Goal: Task Accomplishment & Management: Complete application form

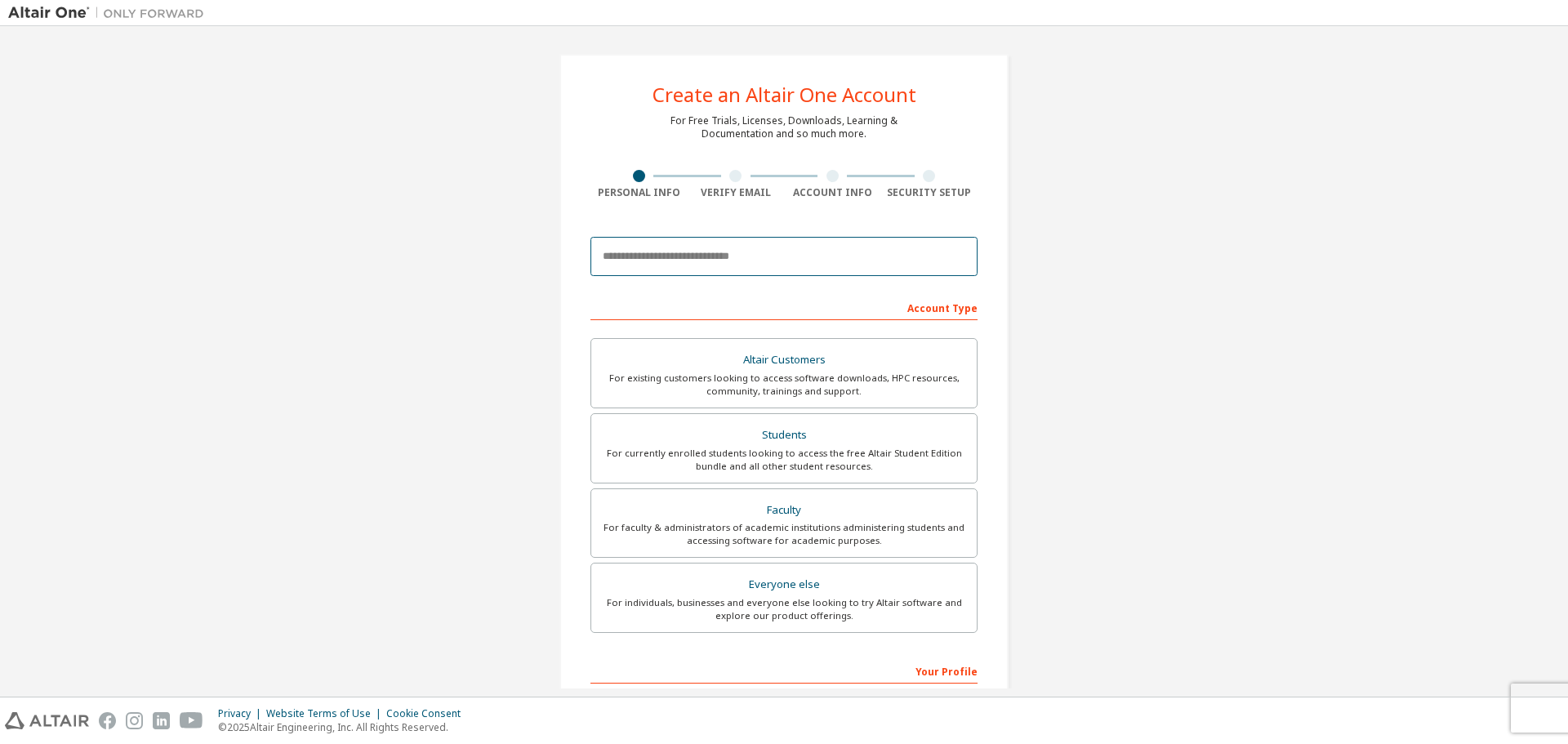
click at [738, 257] on input "email" at bounding box center [784, 257] width 387 height 39
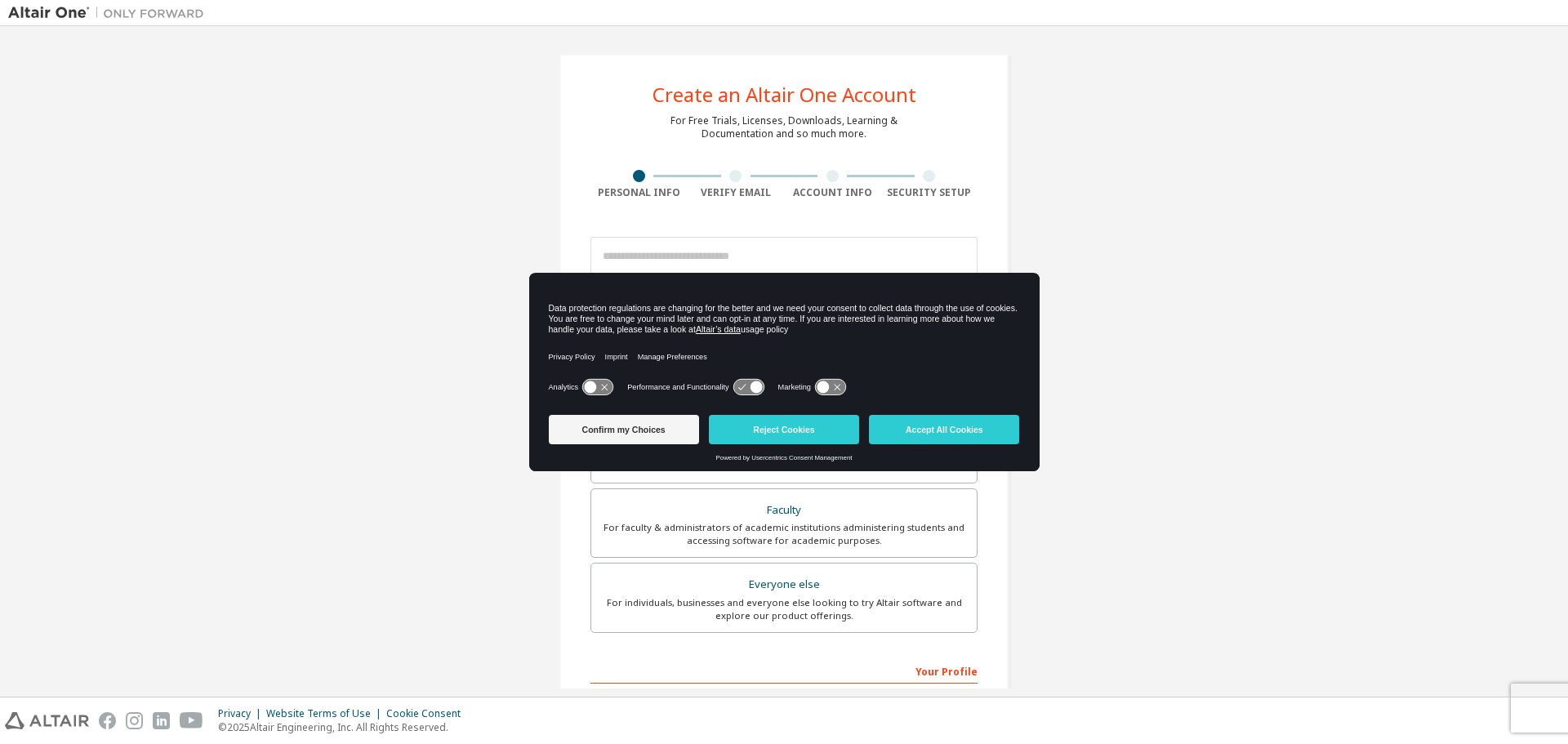
click at [736, 394] on icon at bounding box center [747, 388] width 30 height 15
click at [588, 388] on icon at bounding box center [591, 387] width 12 height 12
click at [649, 432] on button "Confirm my Choices" at bounding box center [624, 430] width 150 height 29
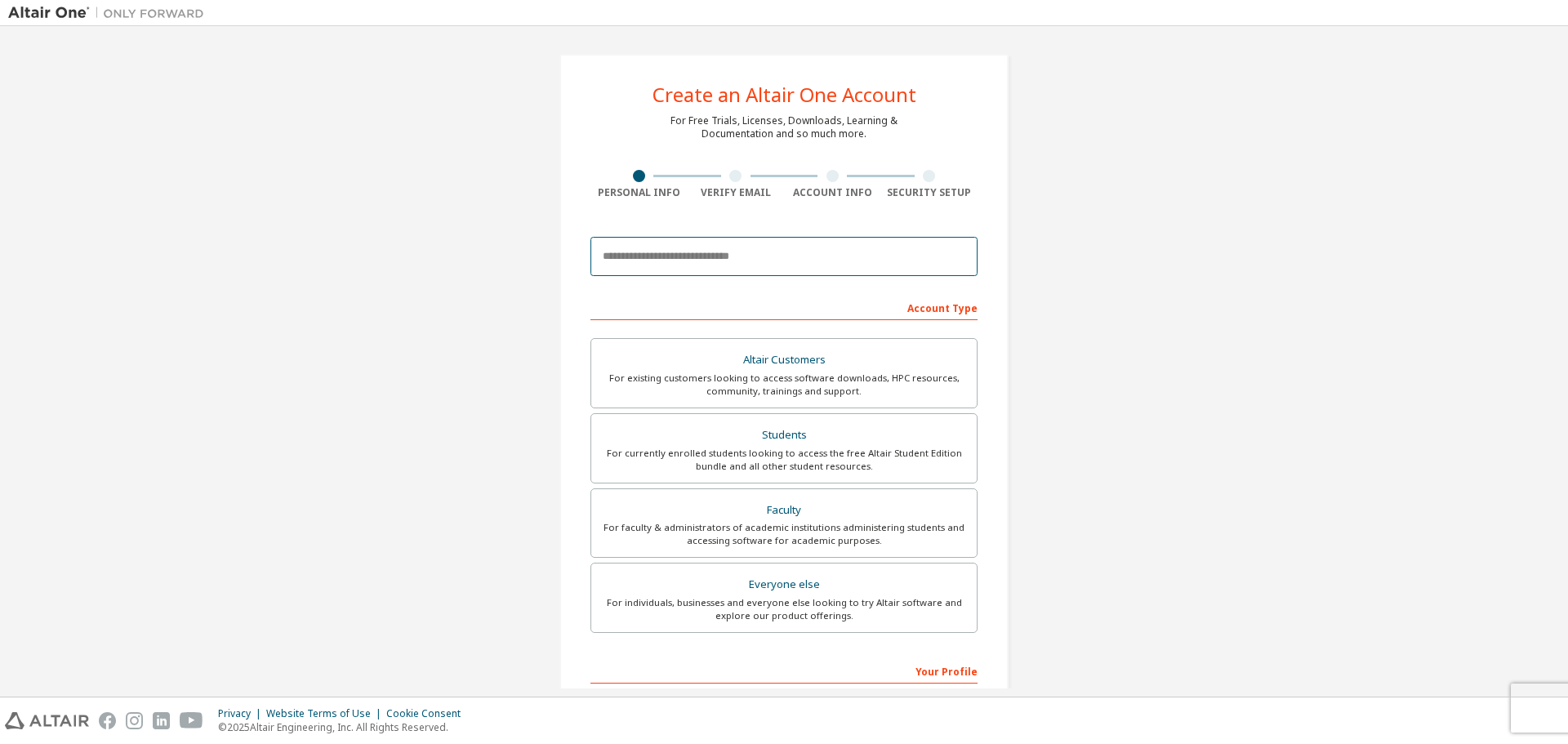
click at [650, 249] on input "email" at bounding box center [784, 257] width 387 height 39
type input "**********"
click at [815, 435] on div "Students" at bounding box center [783, 435] width 366 height 23
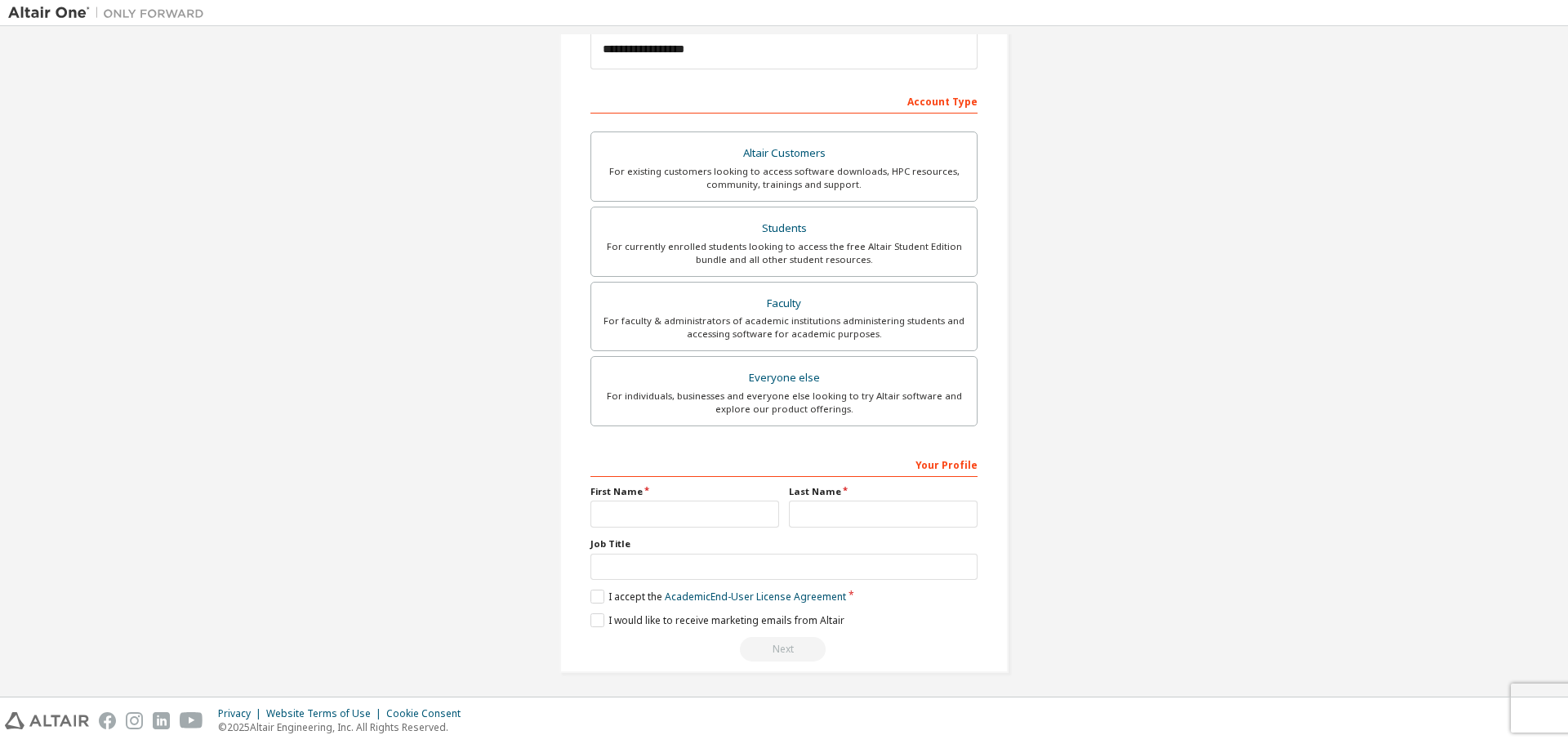
scroll to position [211, 0]
click at [705, 507] on input "text" at bounding box center [684, 510] width 188 height 27
type input "*********"
click at [805, 512] on input "text" at bounding box center [883, 510] width 188 height 27
type input "***"
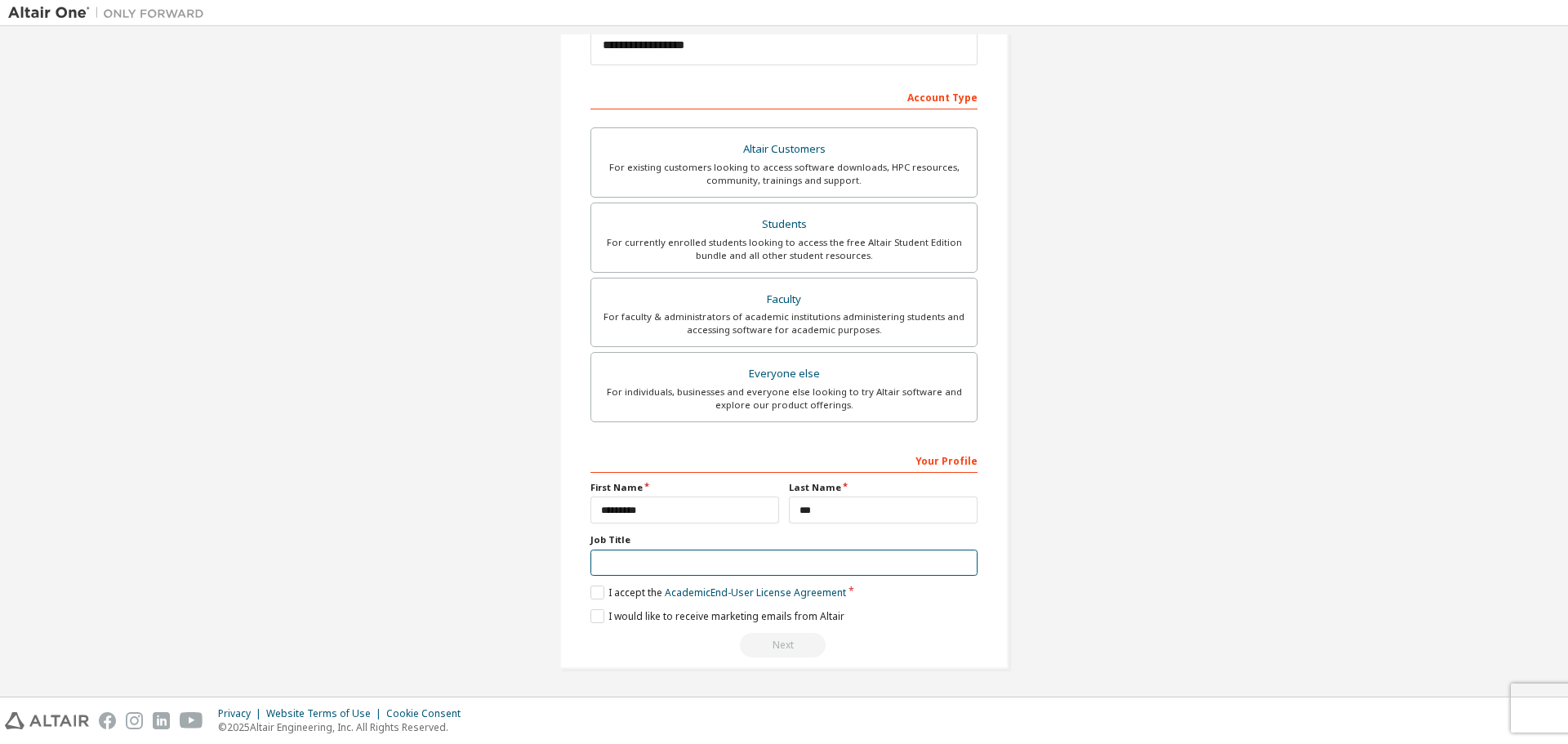
click at [774, 558] on input "text" at bounding box center [784, 563] width 387 height 27
type input "*"
type input "*******"
click at [592, 596] on label "I accept the Academic End-User License Agreement" at bounding box center [718, 592] width 256 height 14
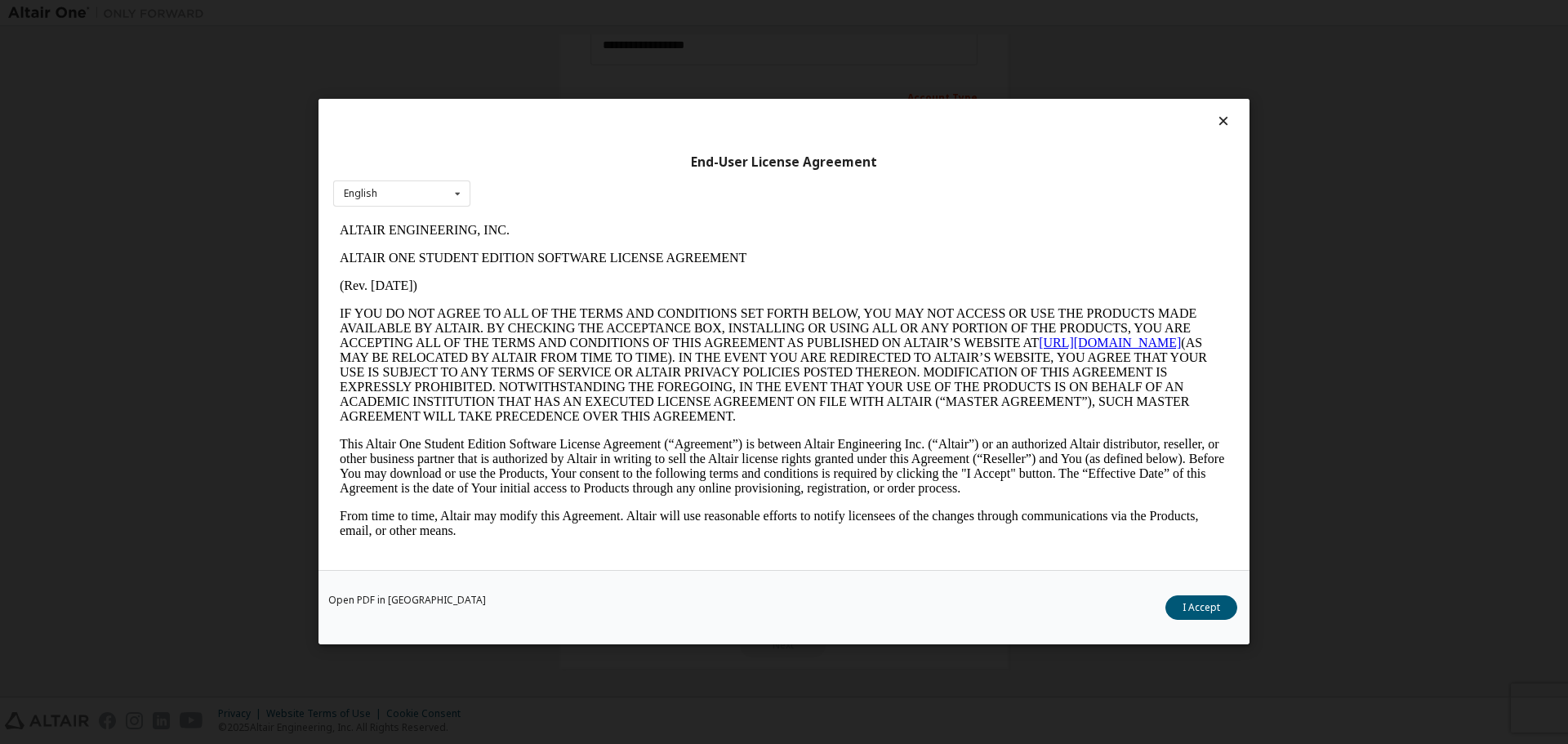
scroll to position [0, 0]
click at [1178, 615] on button "I Accept" at bounding box center [1201, 608] width 72 height 25
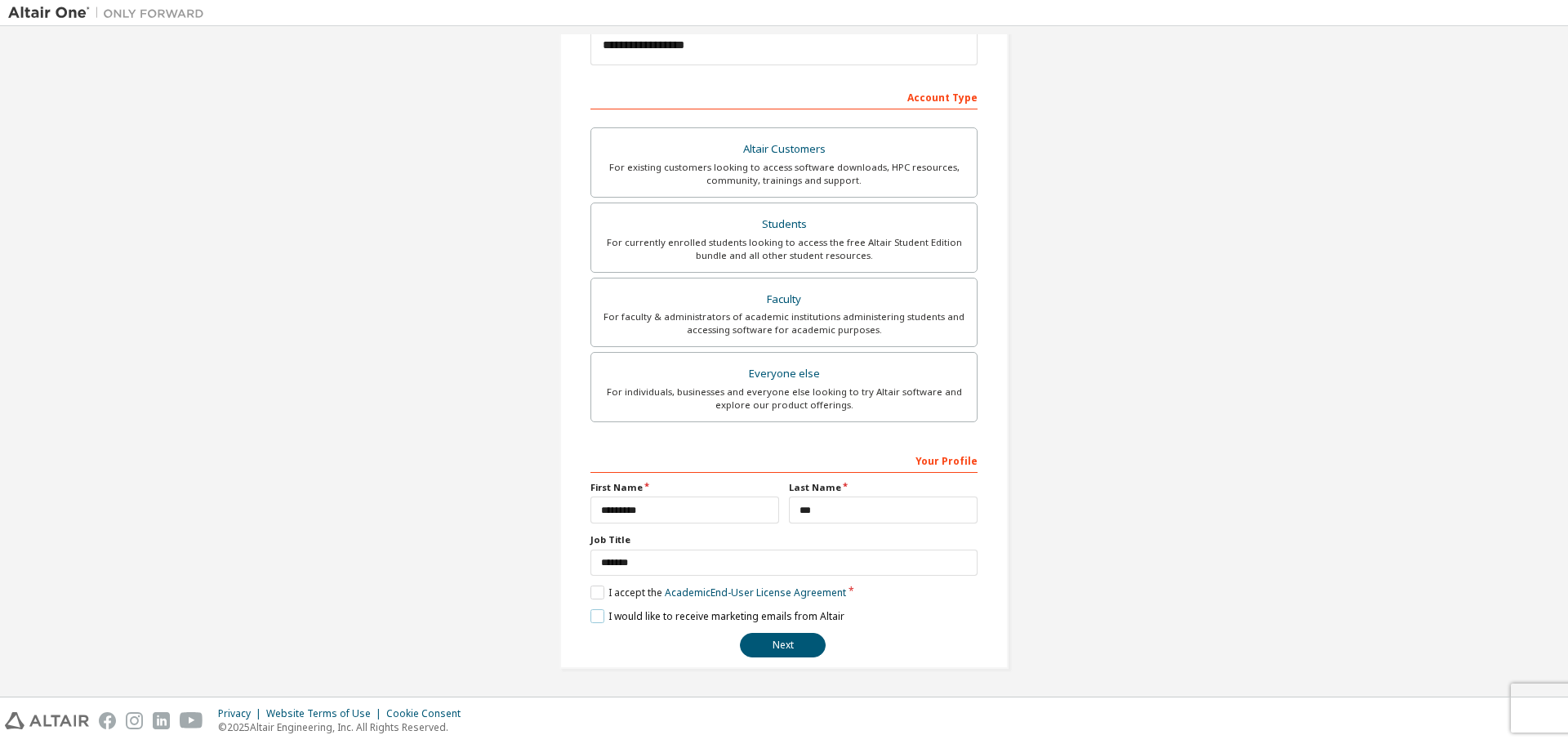
click at [595, 615] on label "I would like to receive marketing emails from Altair" at bounding box center [718, 616] width 254 height 14
click at [790, 645] on button "Next" at bounding box center [782, 645] width 86 height 25
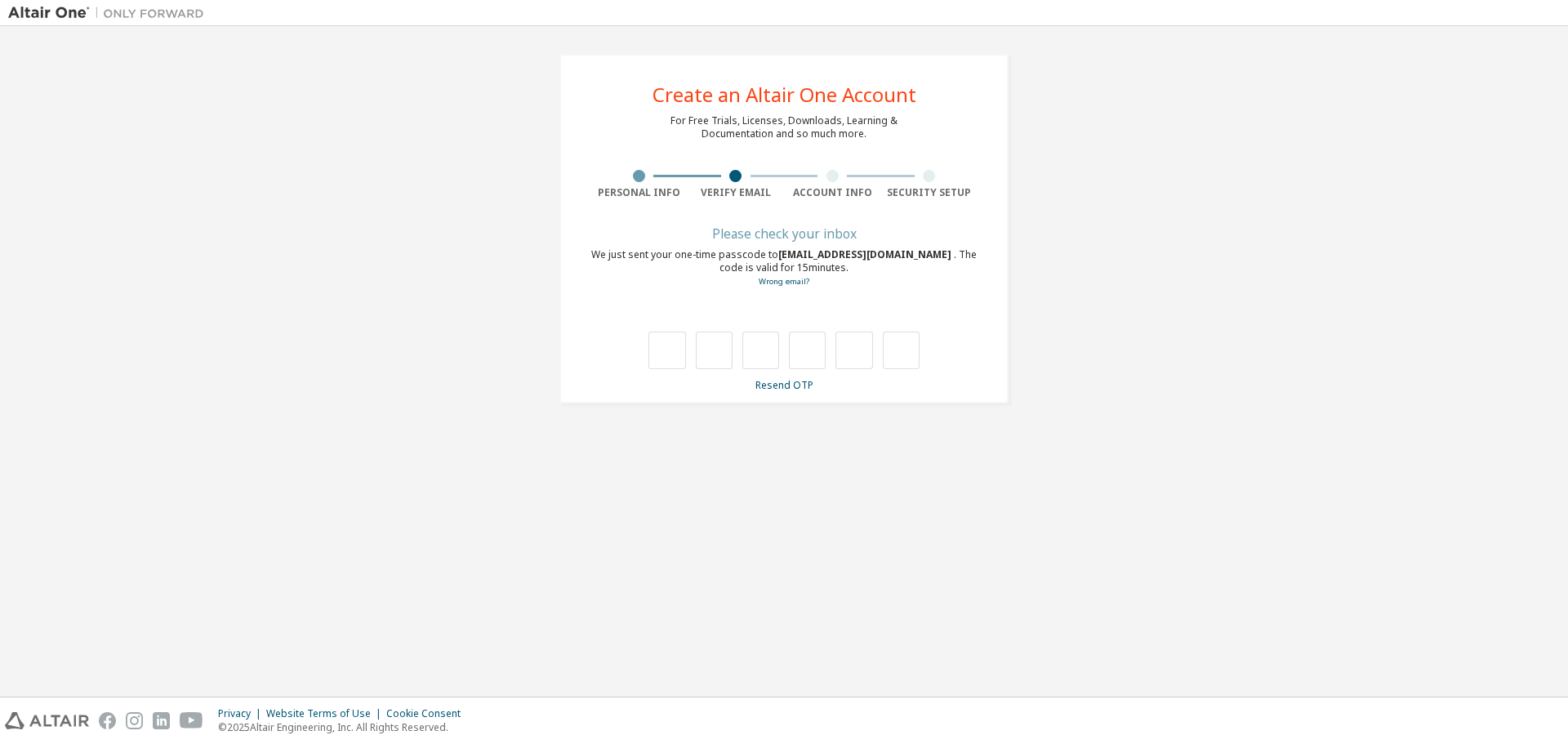
type input "*"
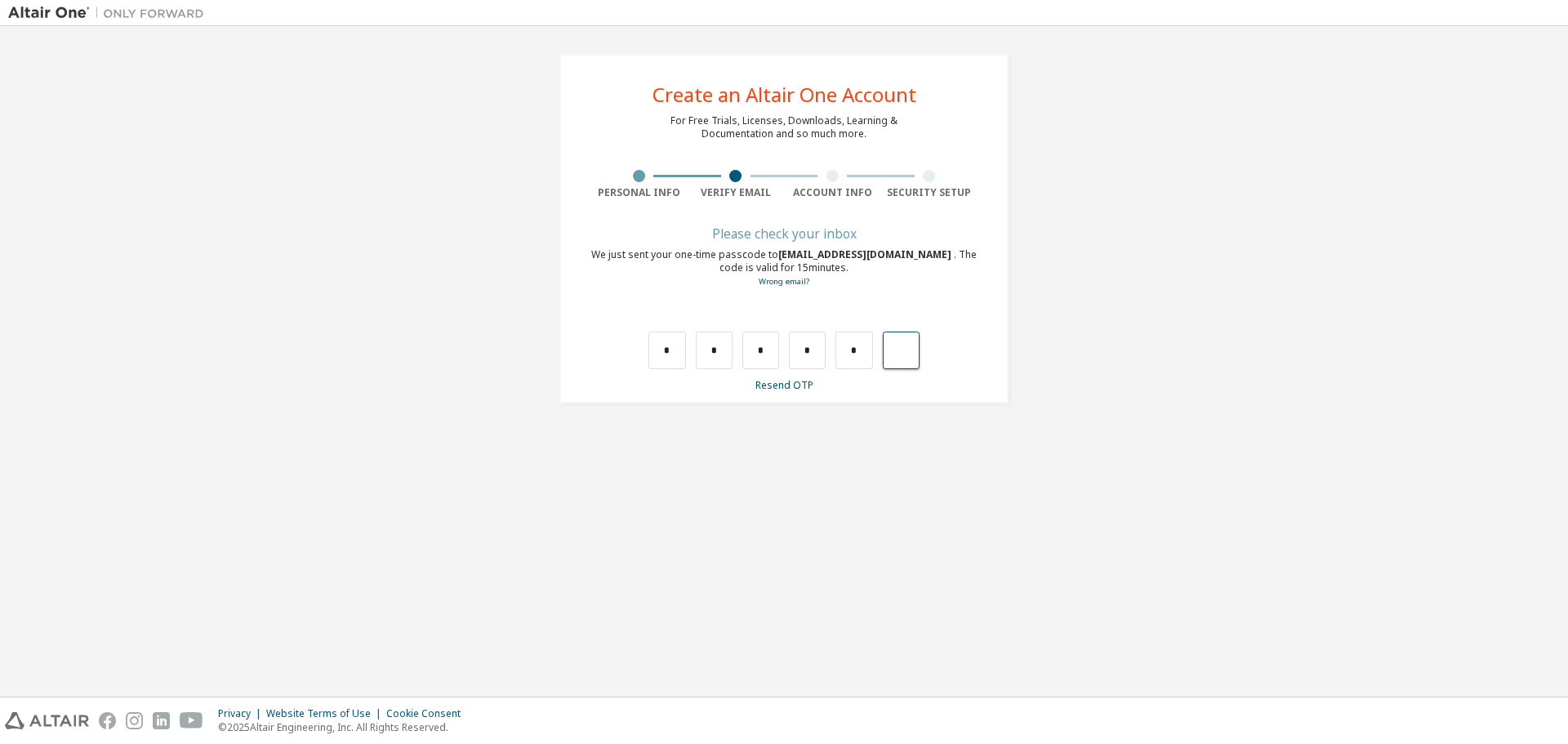
type input "*"
